Goal: Find specific page/section: Find specific page/section

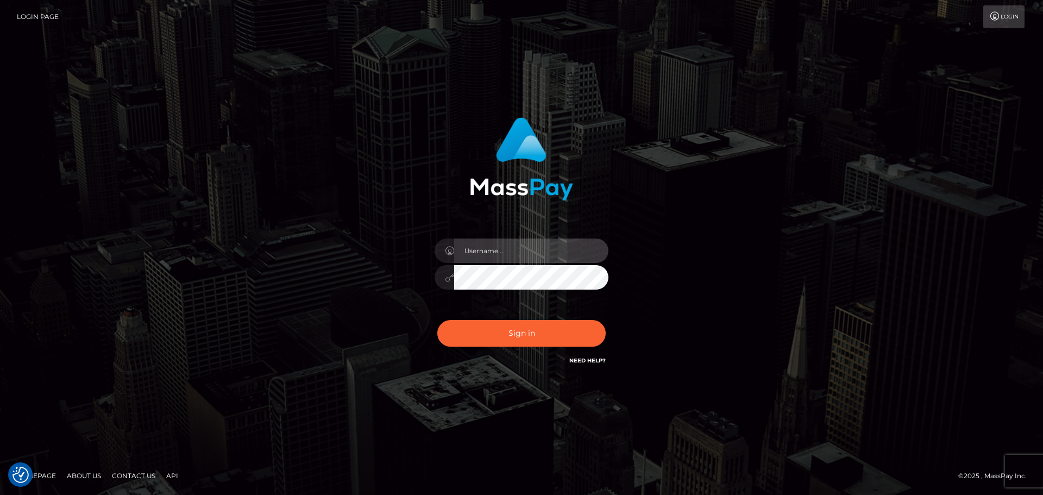
click at [488, 249] on input "text" at bounding box center [531, 250] width 154 height 24
type input "carly.throne"
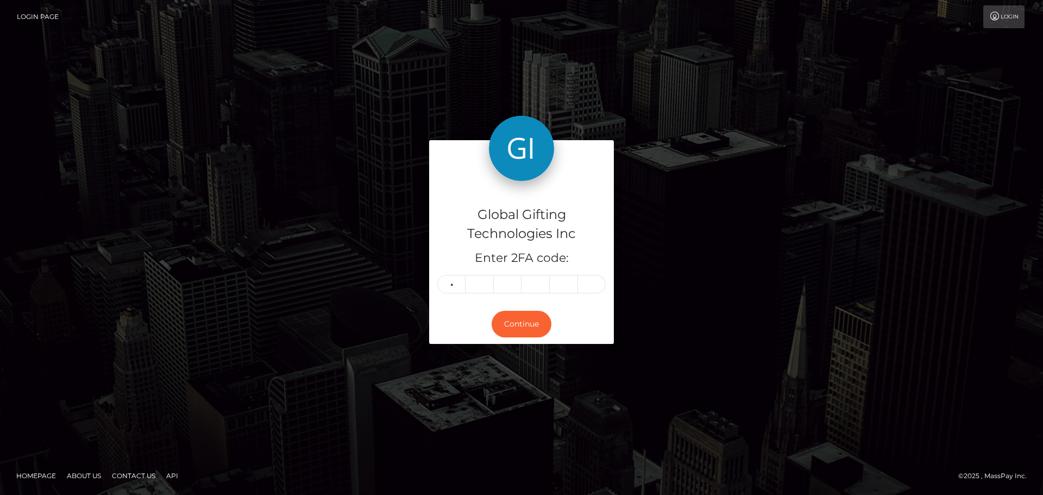
type input "8"
type input "3"
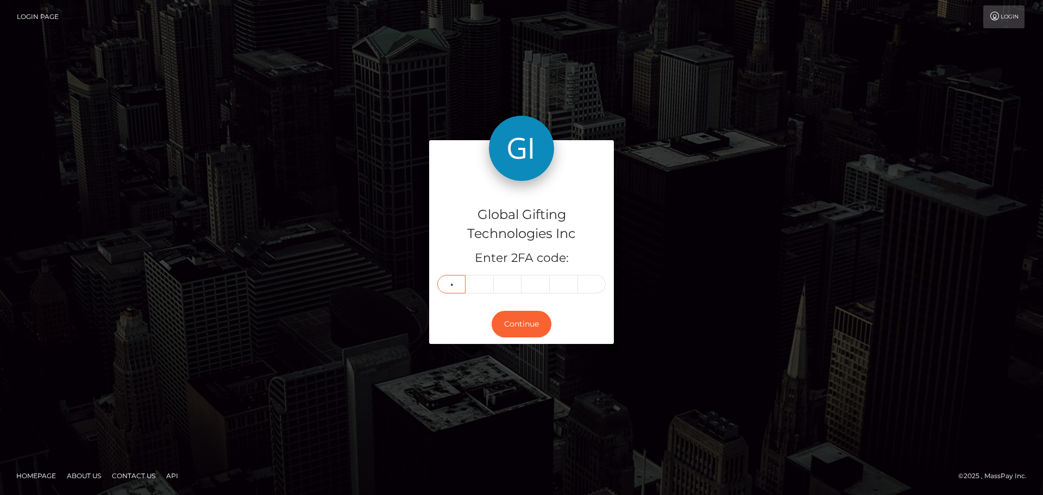
type input "4"
type input "7"
type input "9"
type input "5"
type input "3"
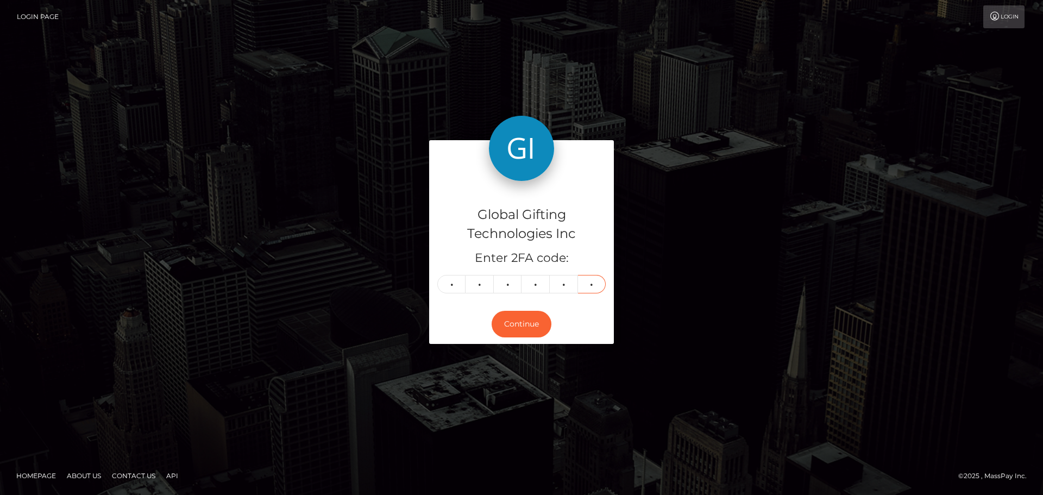
type input "5"
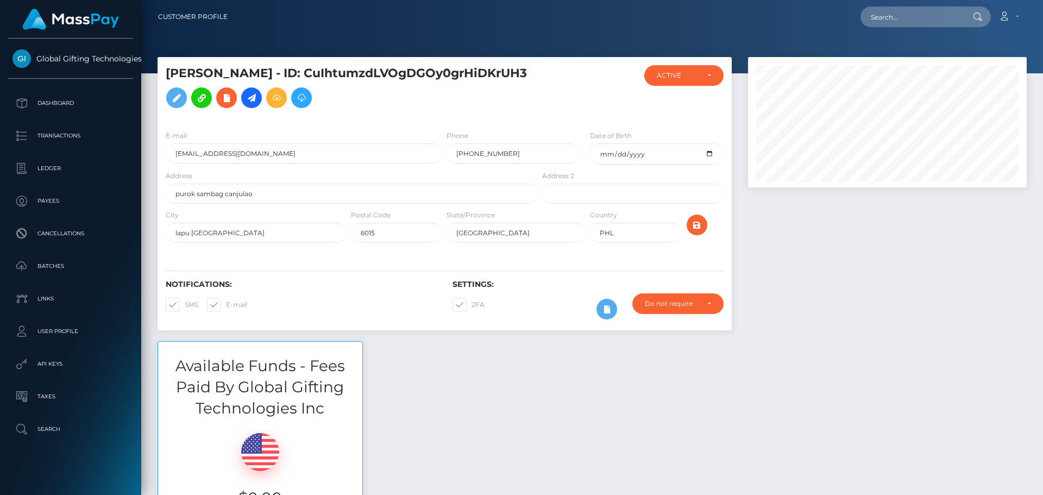
scroll to position [130, 279]
click at [824, 312] on div at bounding box center [887, 199] width 295 height 284
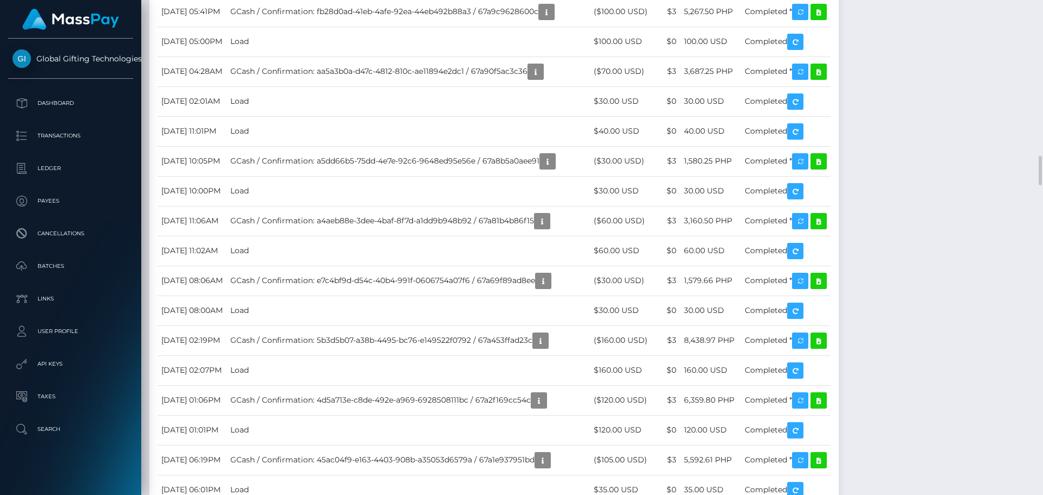
scroll to position [2824, 0]
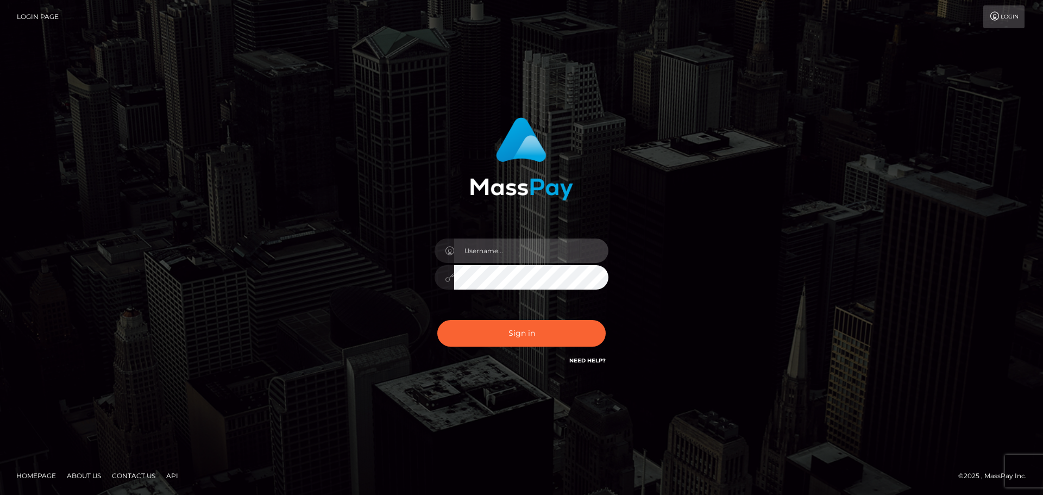
click at [487, 253] on input "text" at bounding box center [531, 250] width 154 height 24
type input "carly.throne"
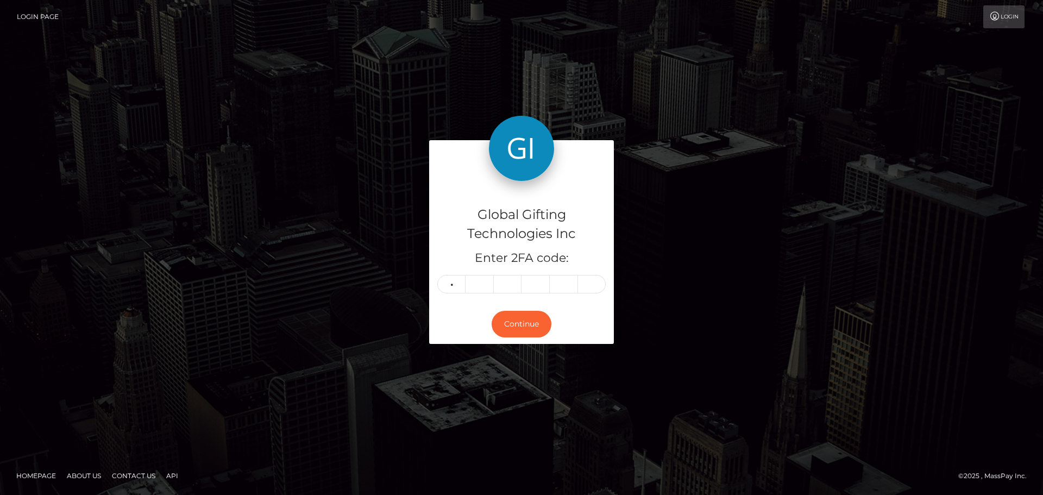
type input "8"
type input "1"
type input "9"
type input "3"
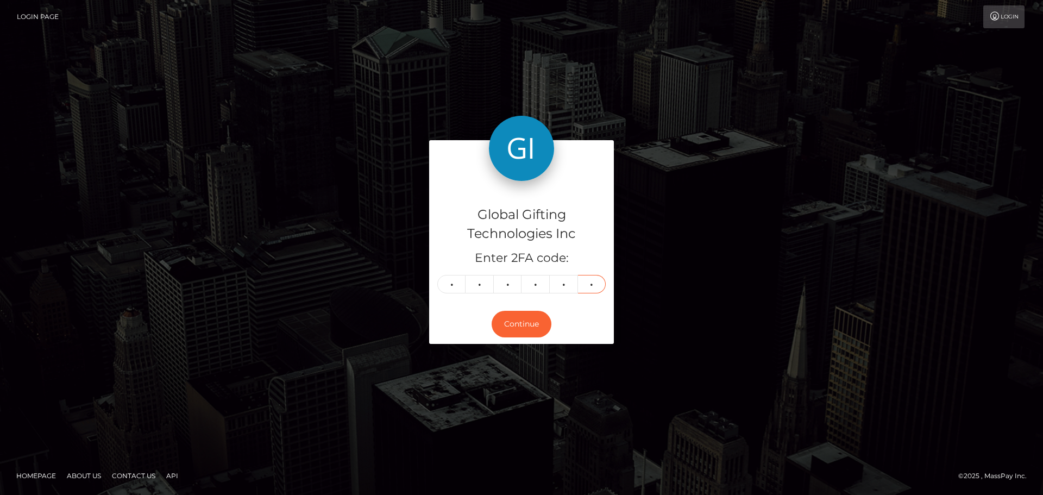
type input "8"
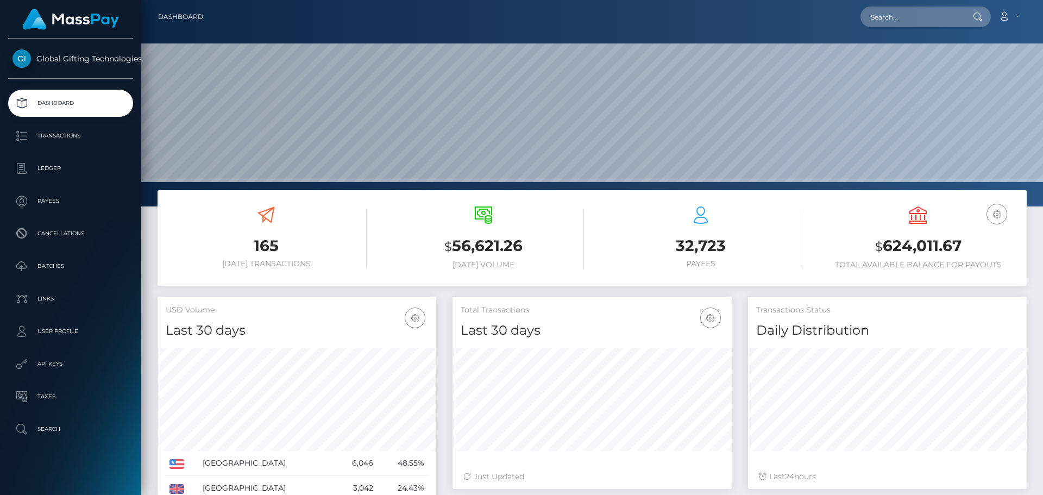
scroll to position [193, 279]
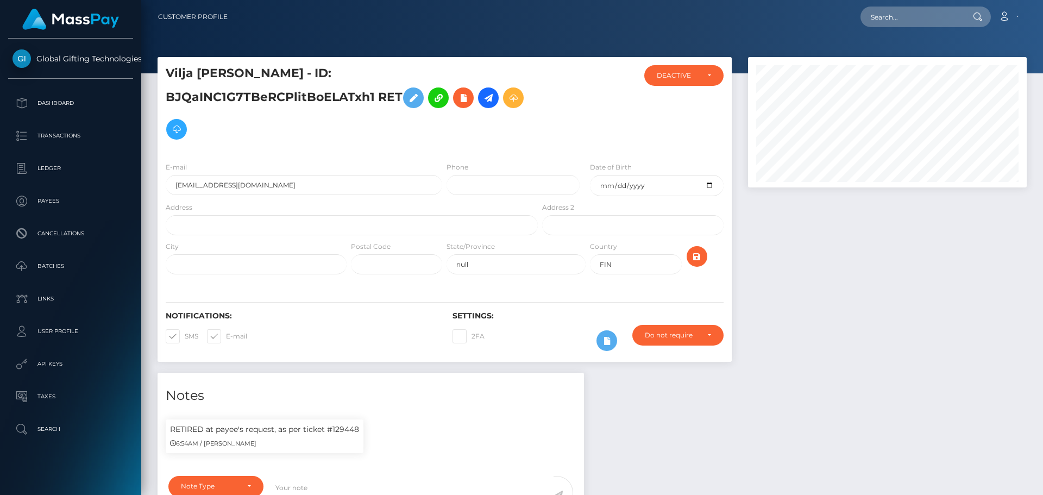
scroll to position [130, 279]
click at [877, 232] on div at bounding box center [887, 215] width 295 height 316
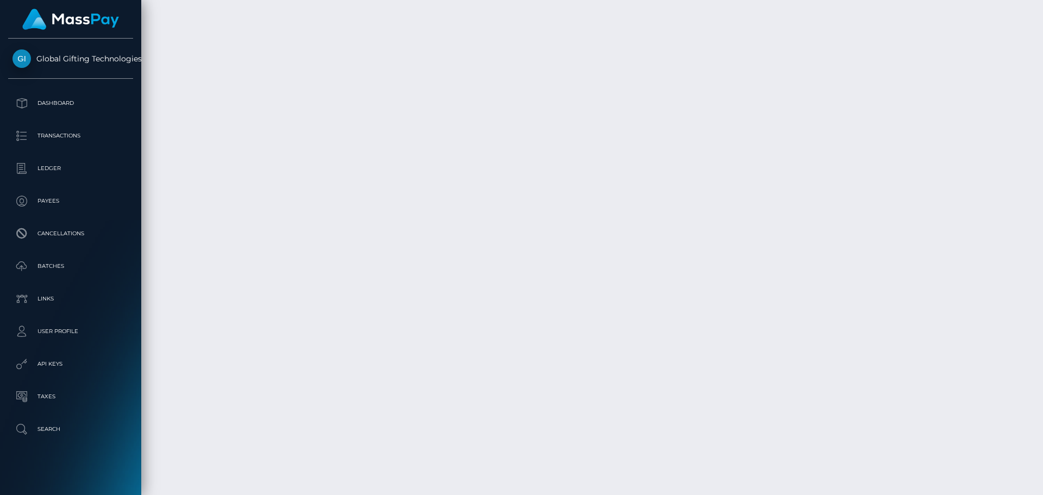
scroll to position [1749, 0]
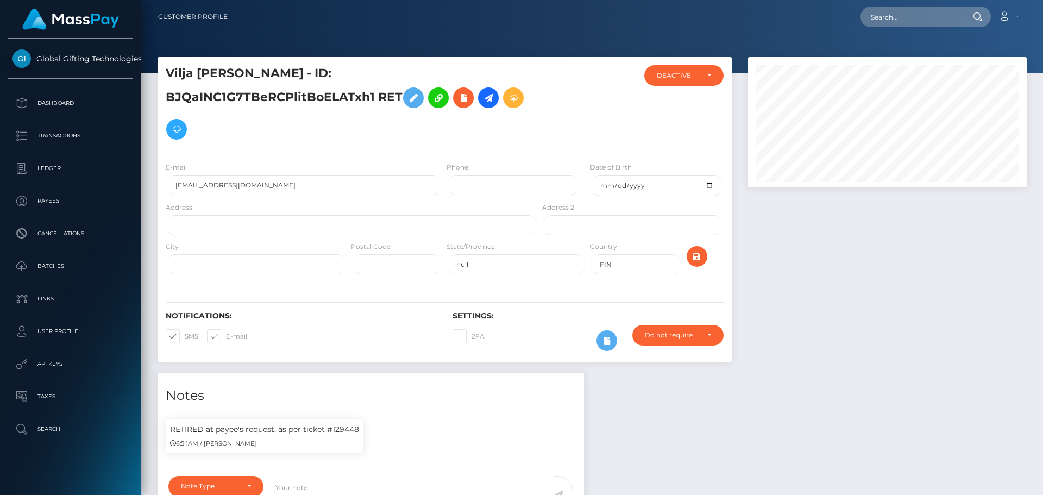
scroll to position [130, 279]
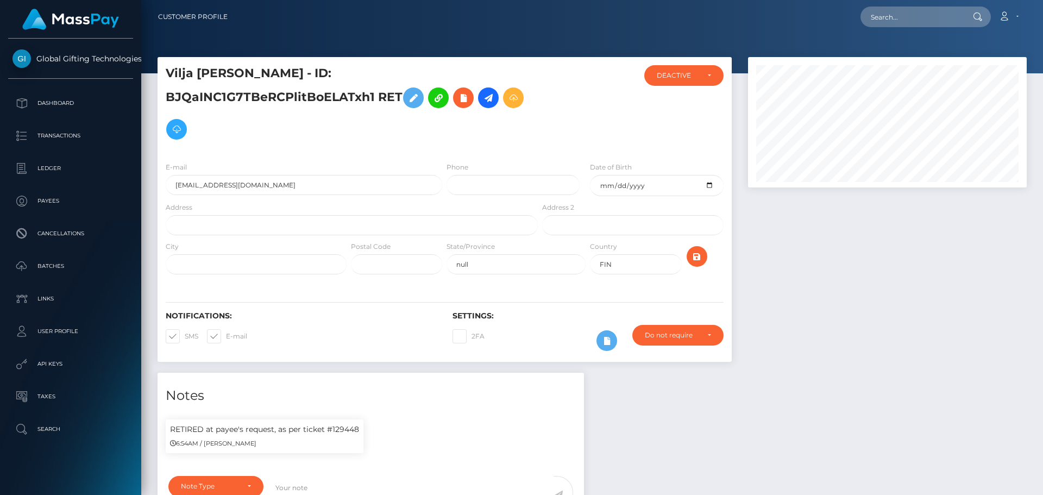
scroll to position [130, 279]
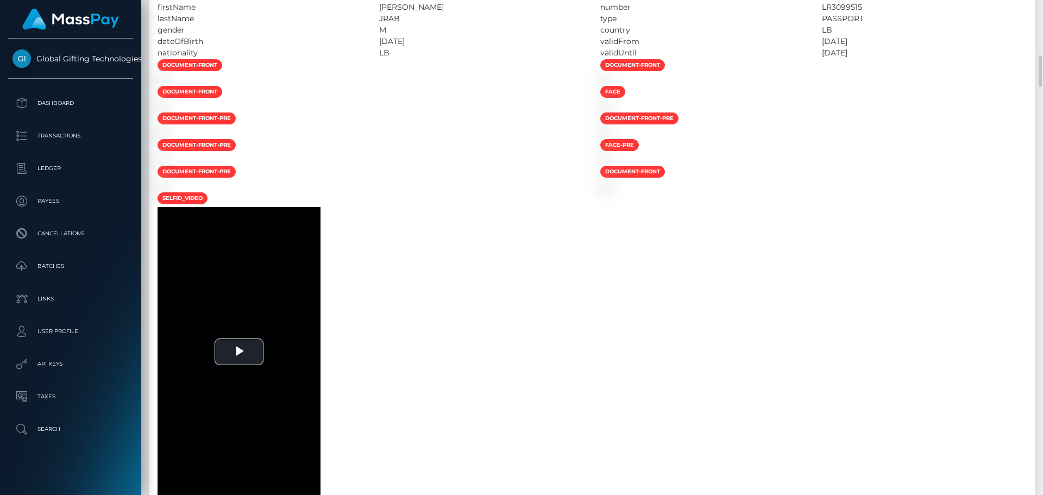
scroll to position [1249, 0]
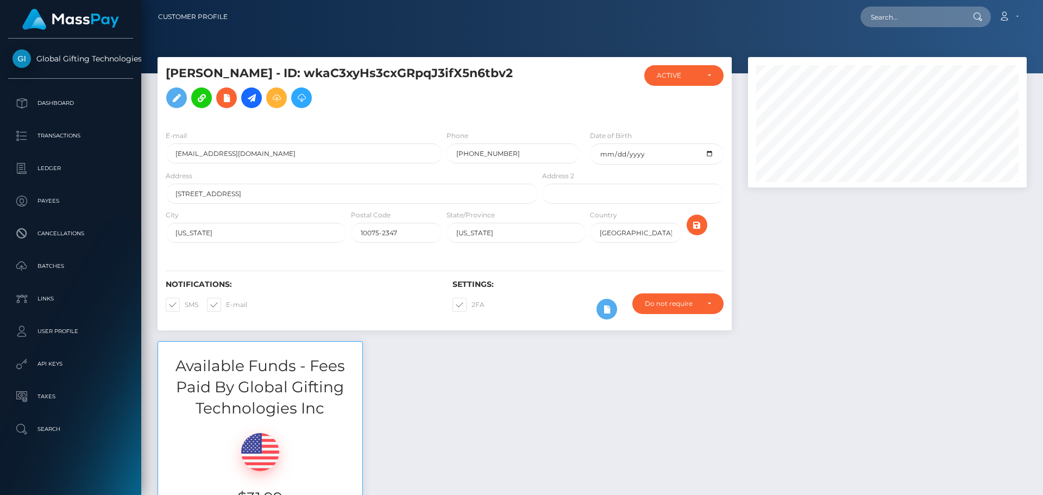
scroll to position [130, 279]
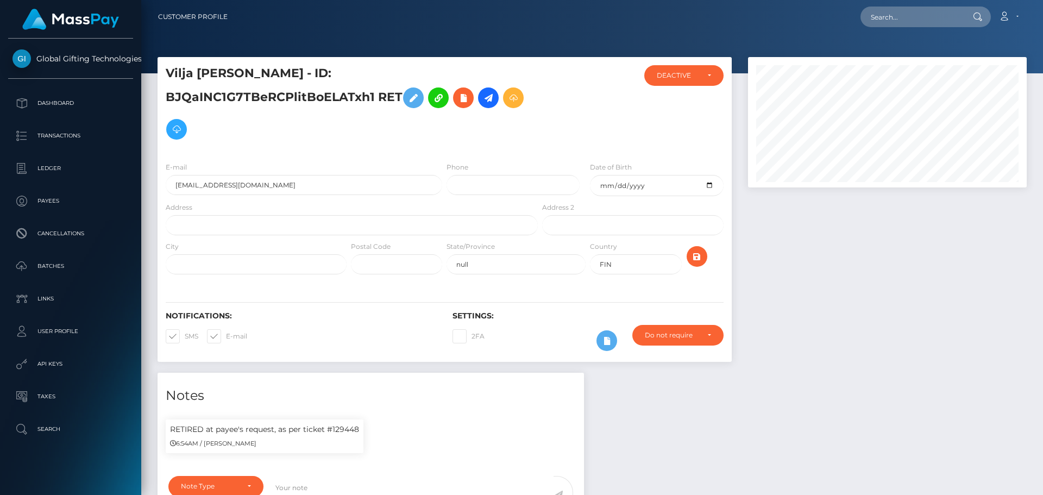
scroll to position [130, 279]
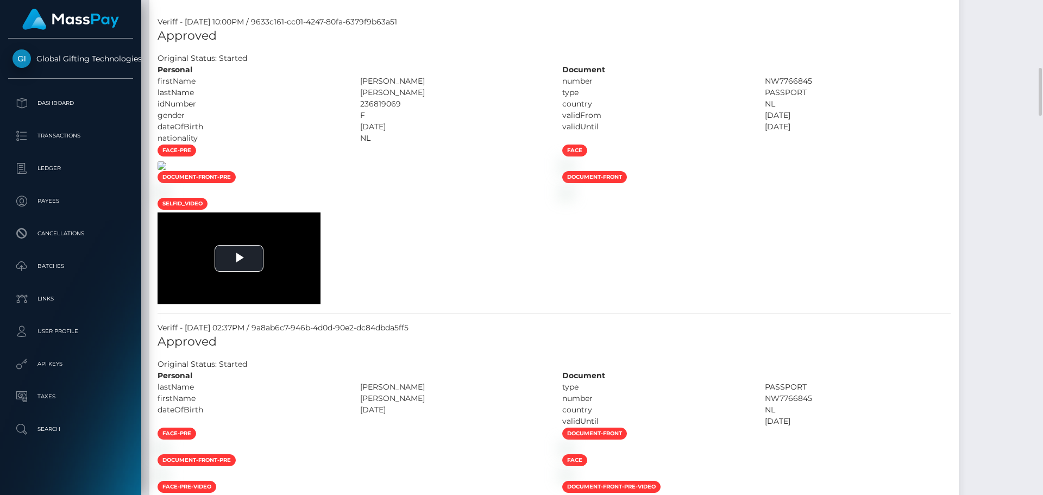
scroll to position [760, 0]
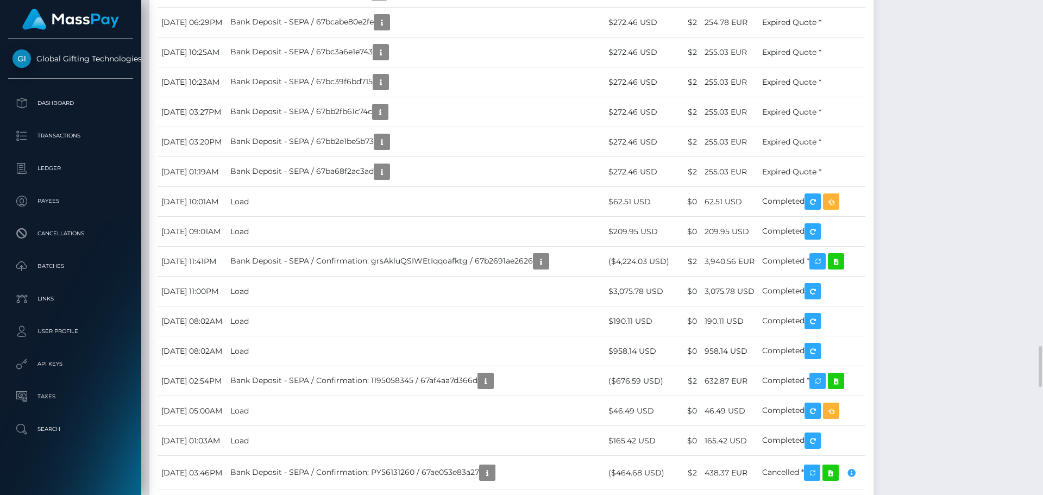
scroll to position [3802, 0]
